Goal: Information Seeking & Learning: Learn about a topic

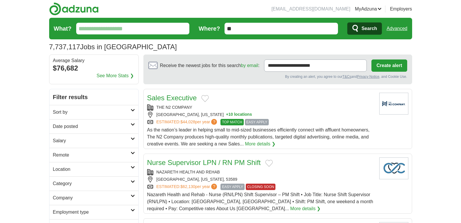
click at [131, 138] on icon at bounding box center [133, 138] width 4 height 3
click at [130, 135] on link "Salary" at bounding box center [93, 140] width 89 height 14
click at [129, 134] on link "Salary" at bounding box center [93, 140] width 89 height 14
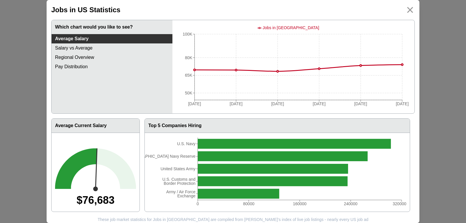
click at [62, 67] on link "Pay Distribution" at bounding box center [112, 66] width 121 height 9
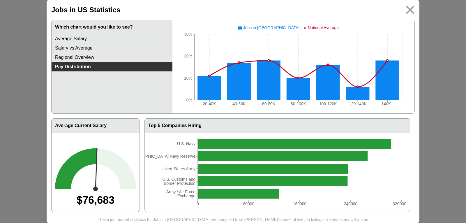
click at [409, 10] on img at bounding box center [409, 9] width 13 height 13
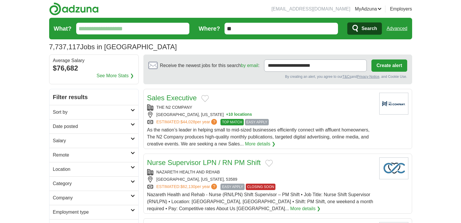
click at [134, 25] on input "What?" at bounding box center [133, 29] width 114 height 12
